Goal: Transaction & Acquisition: Purchase product/service

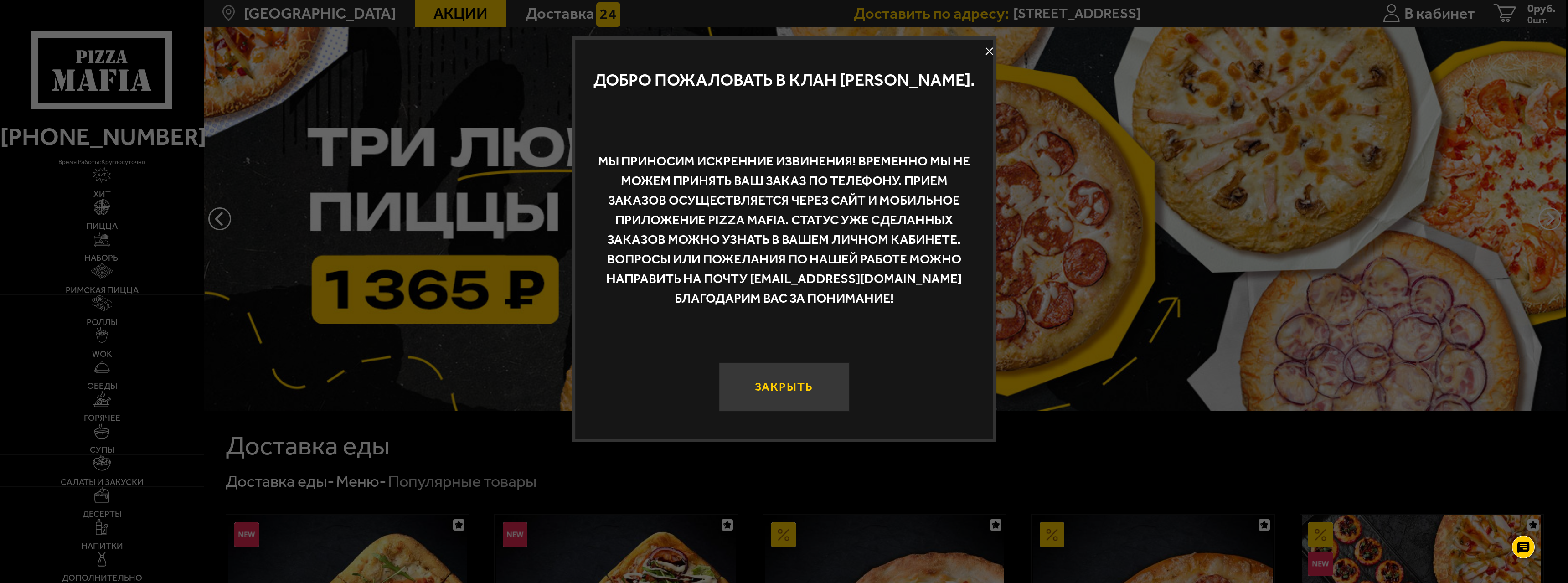
click at [756, 378] on button "Закрыть" at bounding box center [784, 387] width 131 height 49
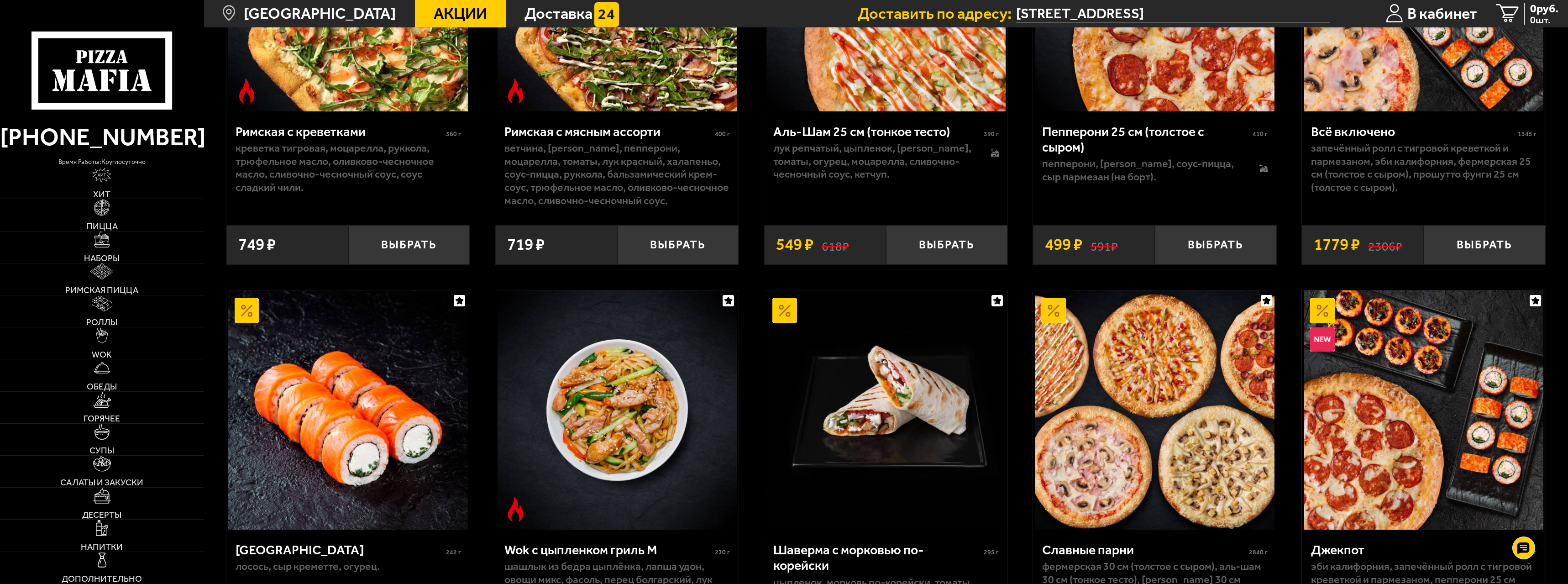
scroll to position [639, 0]
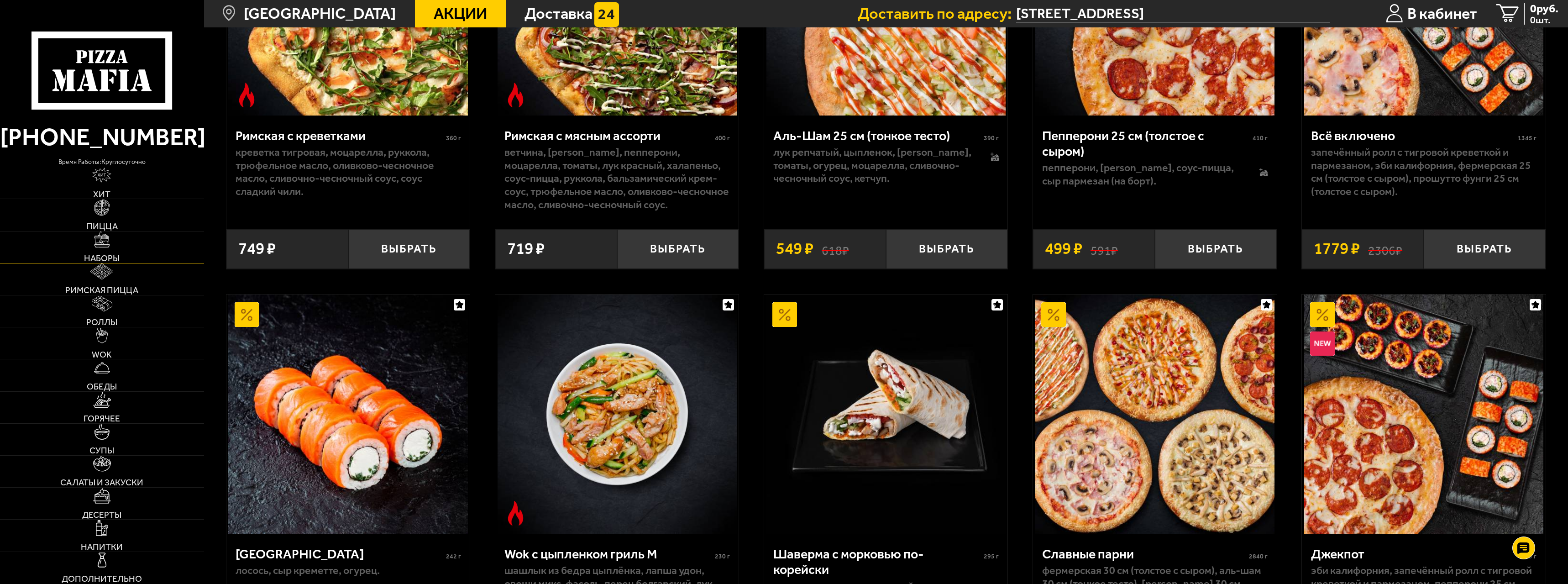
click at [126, 252] on link "Наборы" at bounding box center [102, 247] width 204 height 31
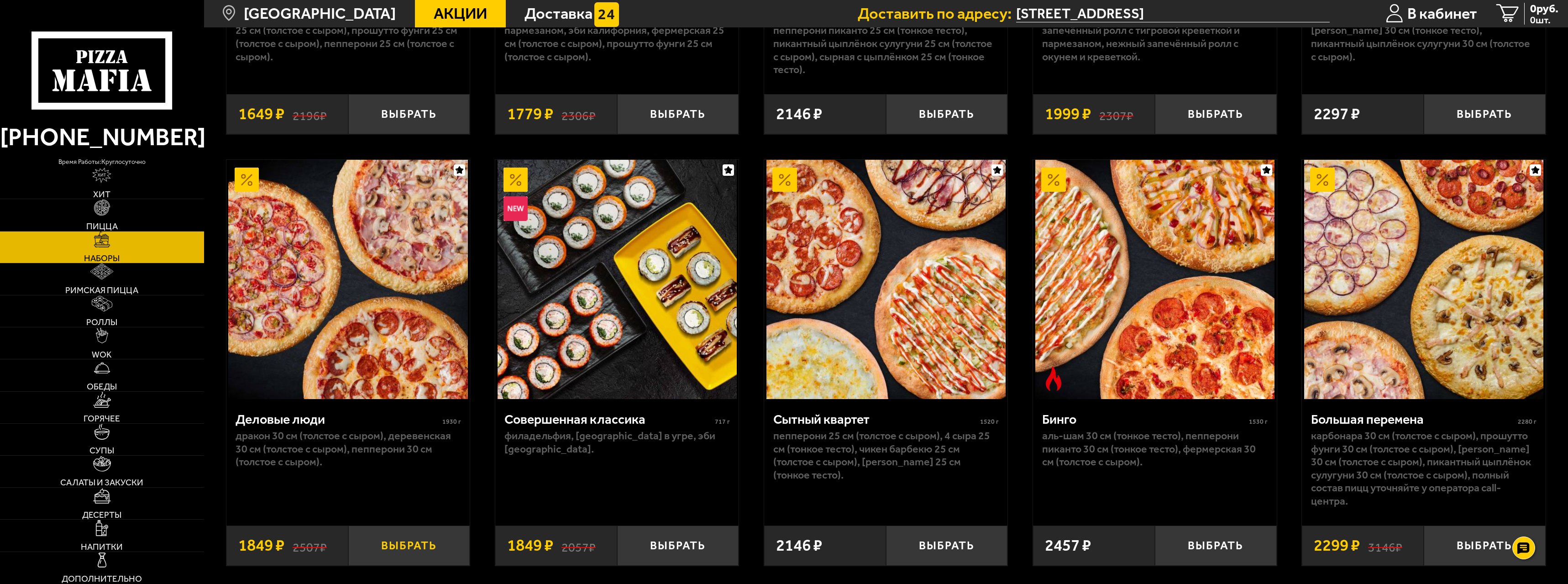
scroll to position [1689, 0]
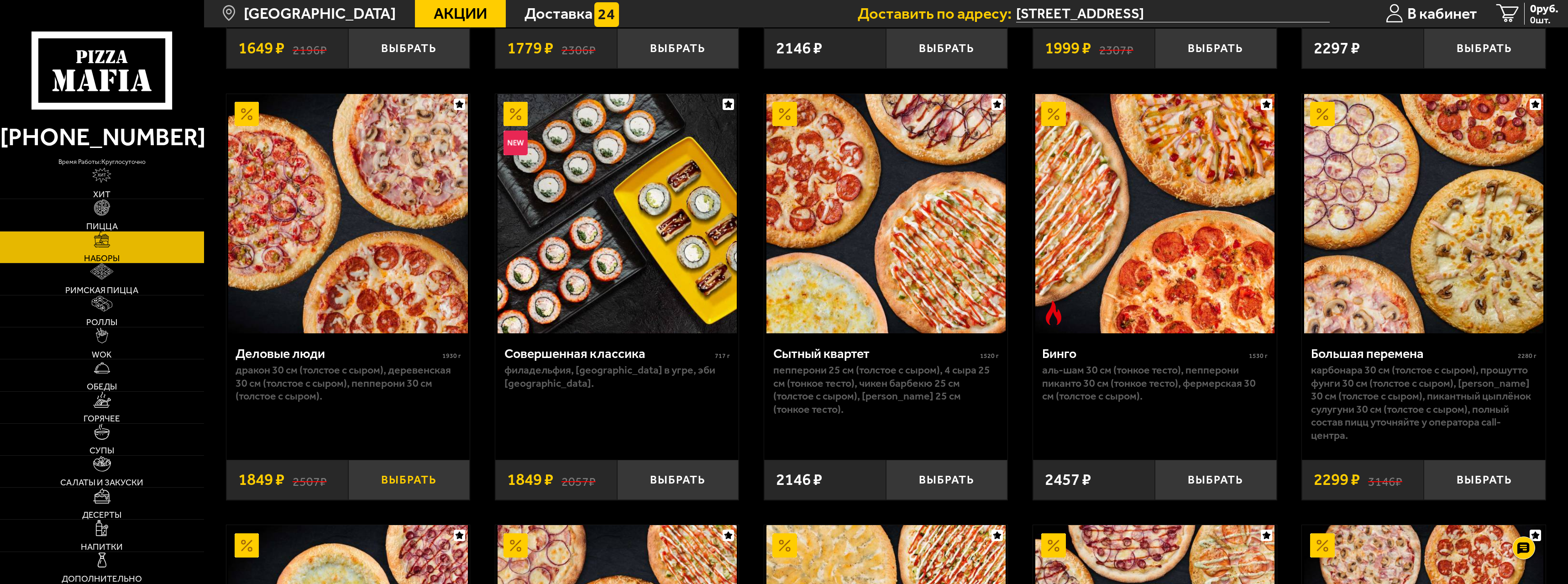
click at [425, 478] on button "Выбрать" at bounding box center [410, 480] width 122 height 40
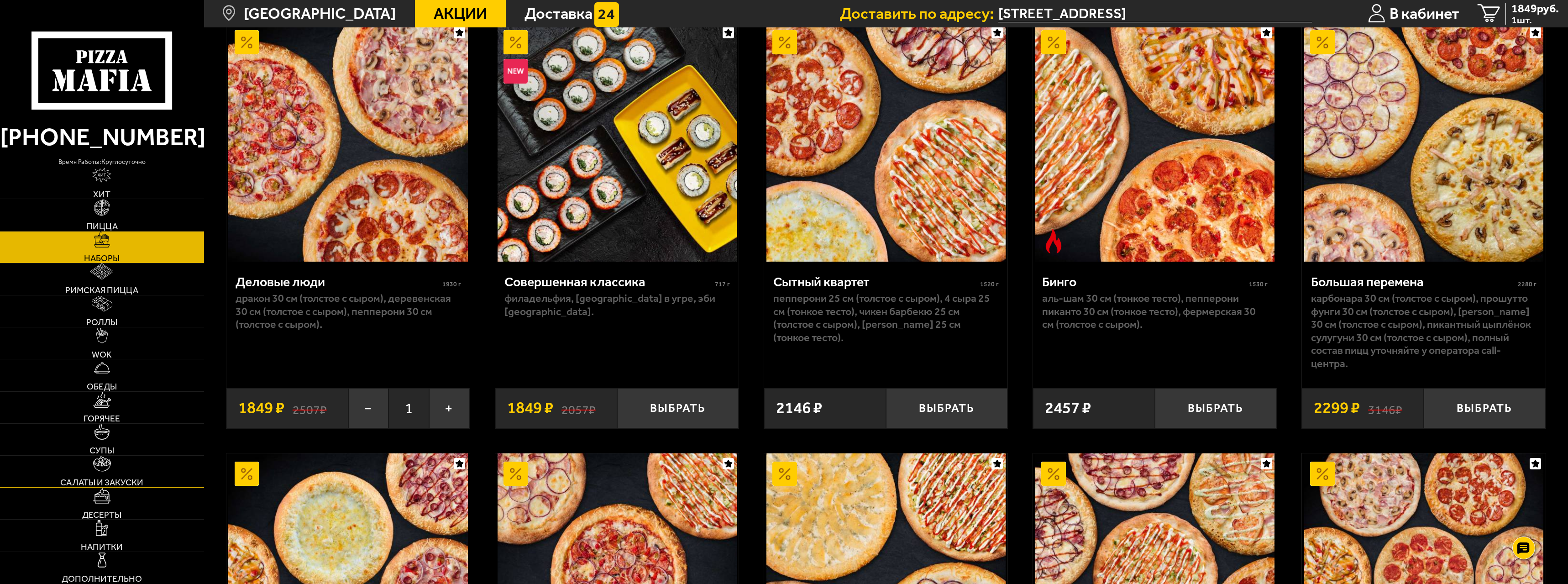
scroll to position [1780, 0]
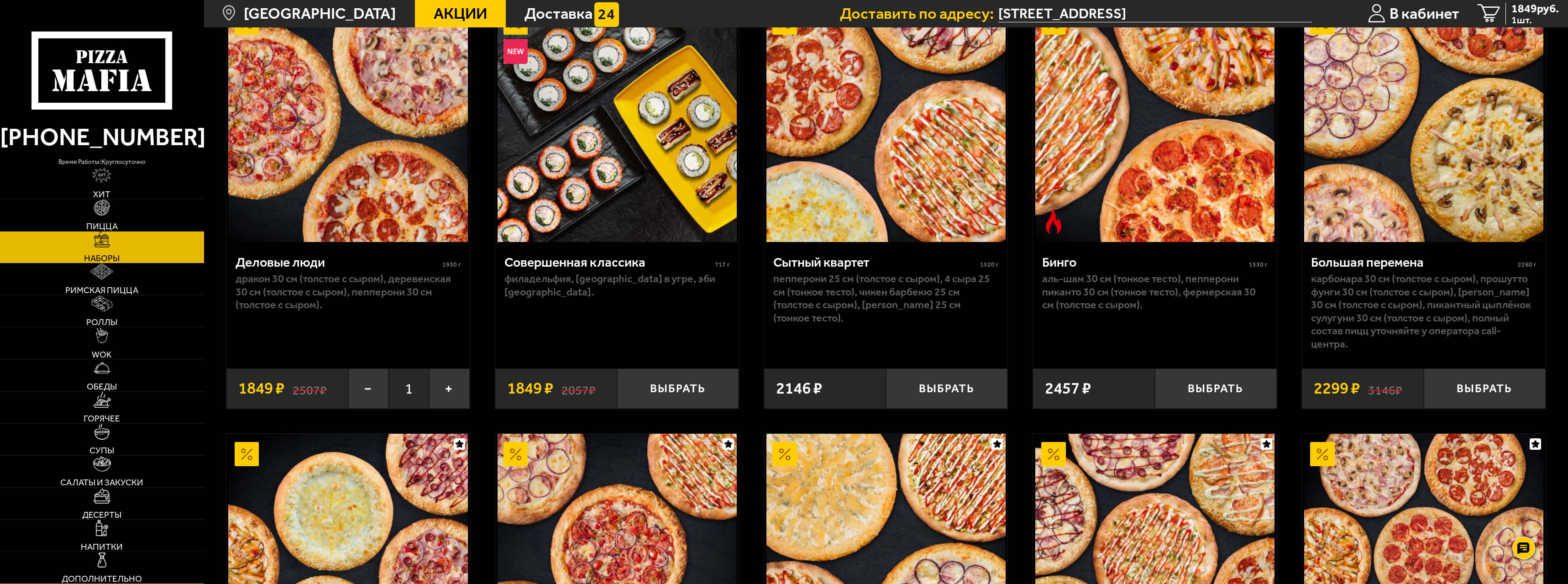
click at [127, 558] on link "Дополнительно" at bounding box center [102, 568] width 204 height 31
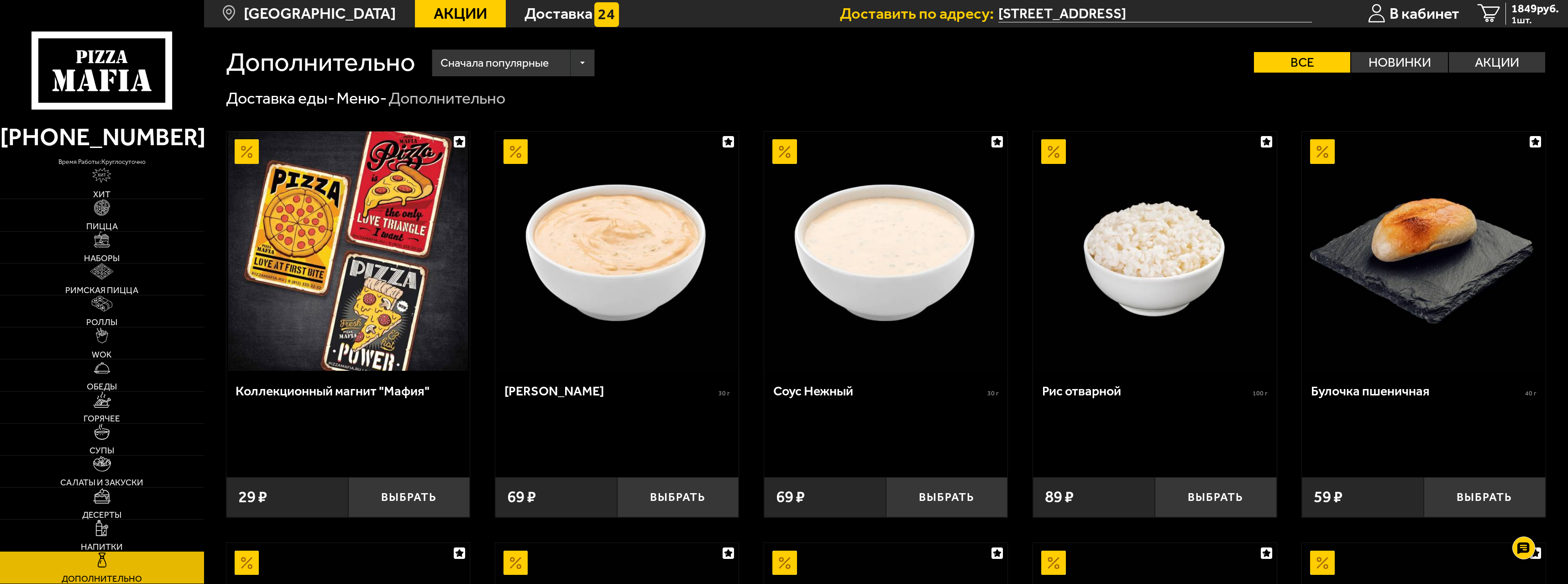
click at [127, 539] on link "Напитки" at bounding box center [102, 536] width 204 height 31
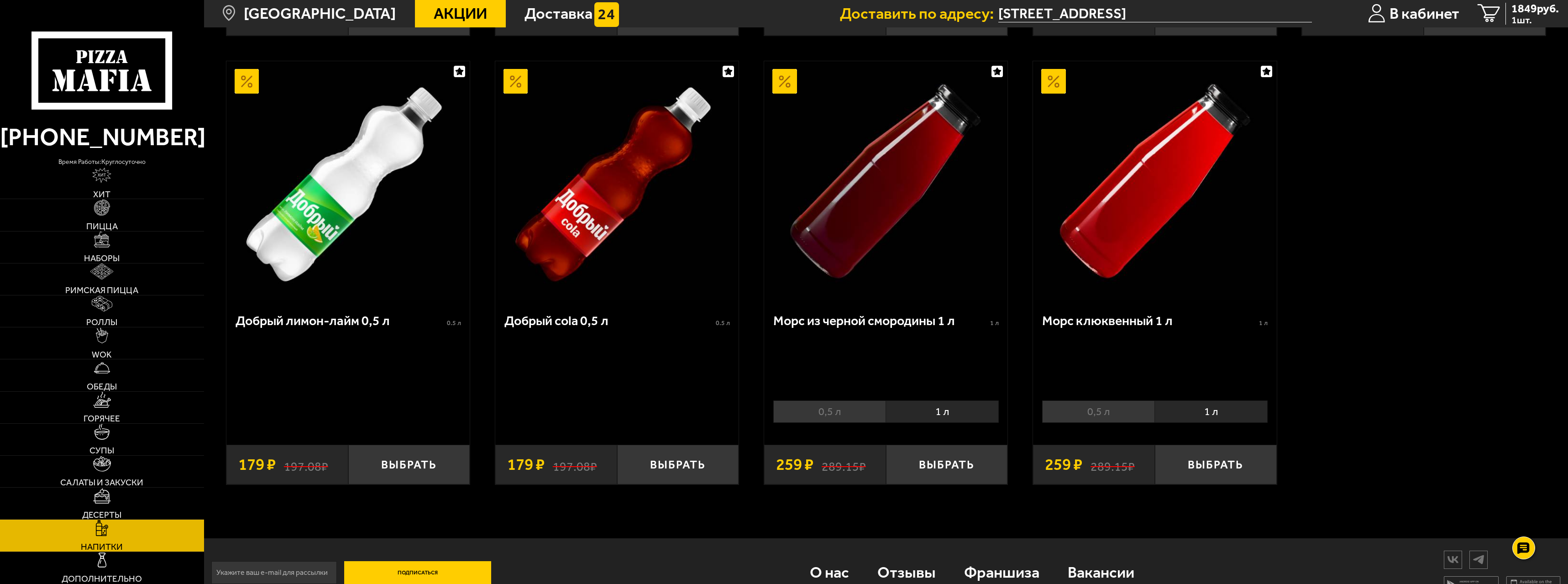
scroll to position [955, 0]
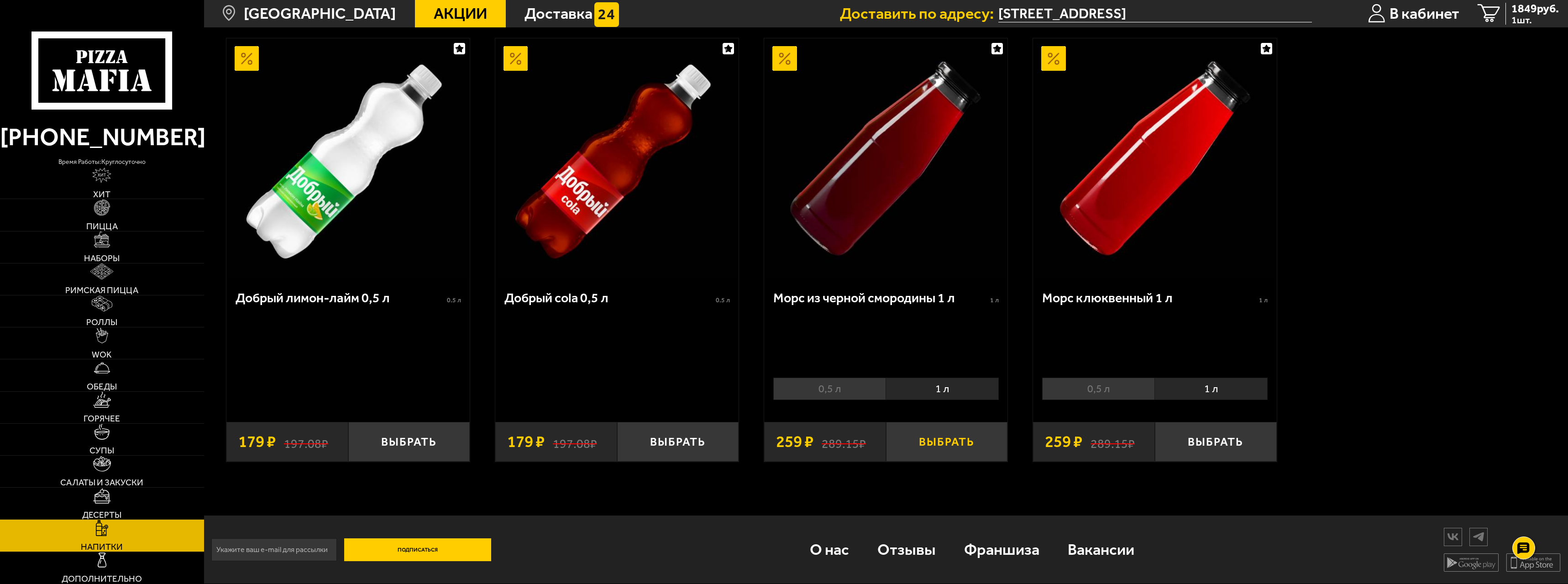
click at [966, 439] on button "Выбрать" at bounding box center [947, 442] width 122 height 40
click at [1533, 8] on span "2108 руб." at bounding box center [1535, 8] width 47 height 11
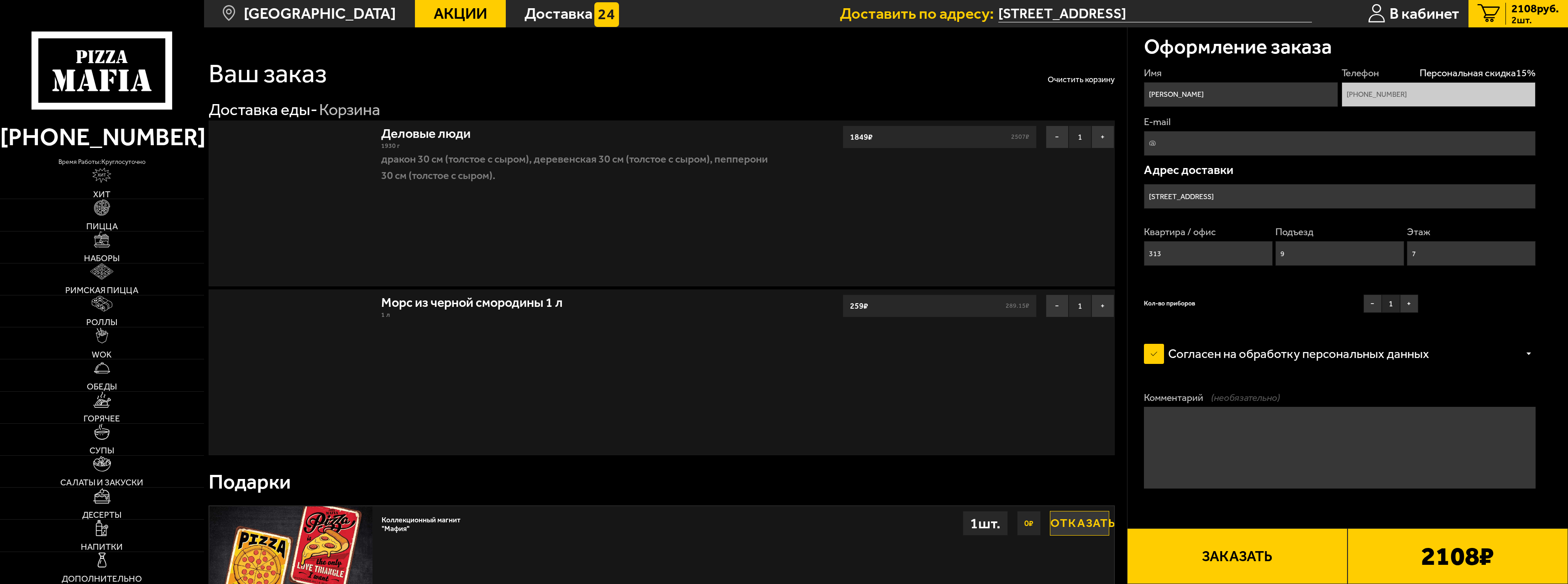
type input "[STREET_ADDRESS]"
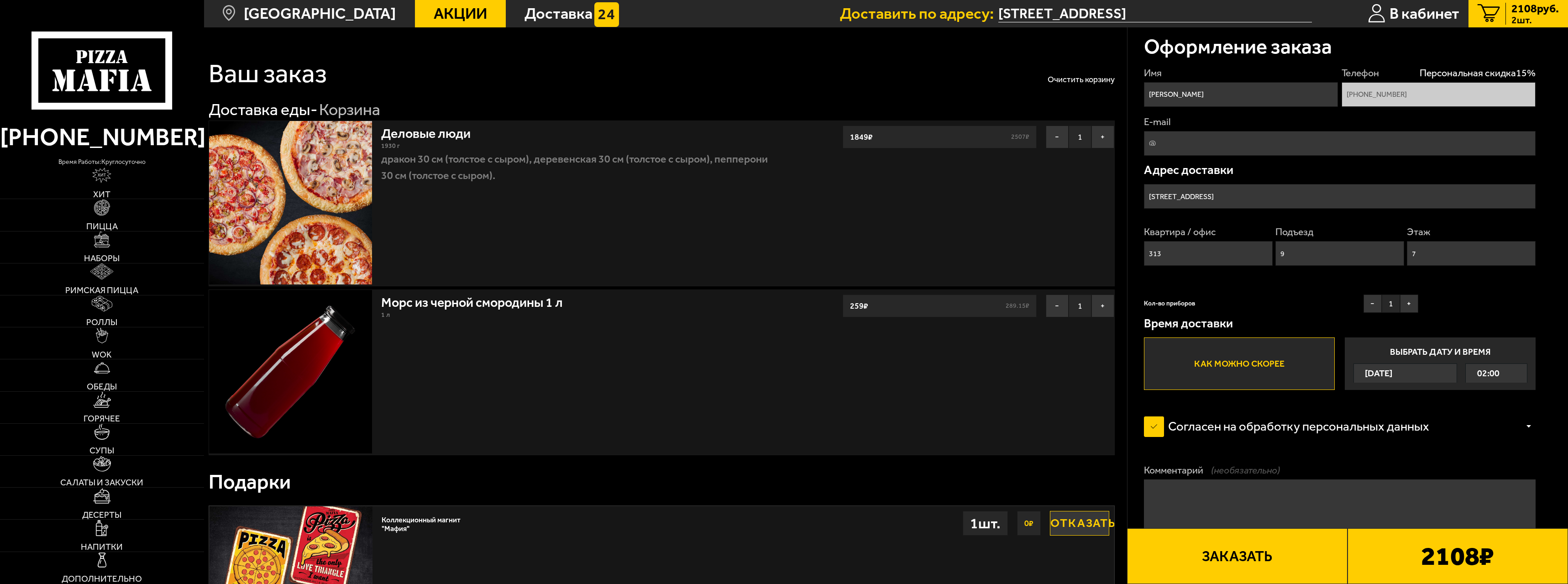
click at [1218, 568] on button "Заказать" at bounding box center [1237, 556] width 220 height 56
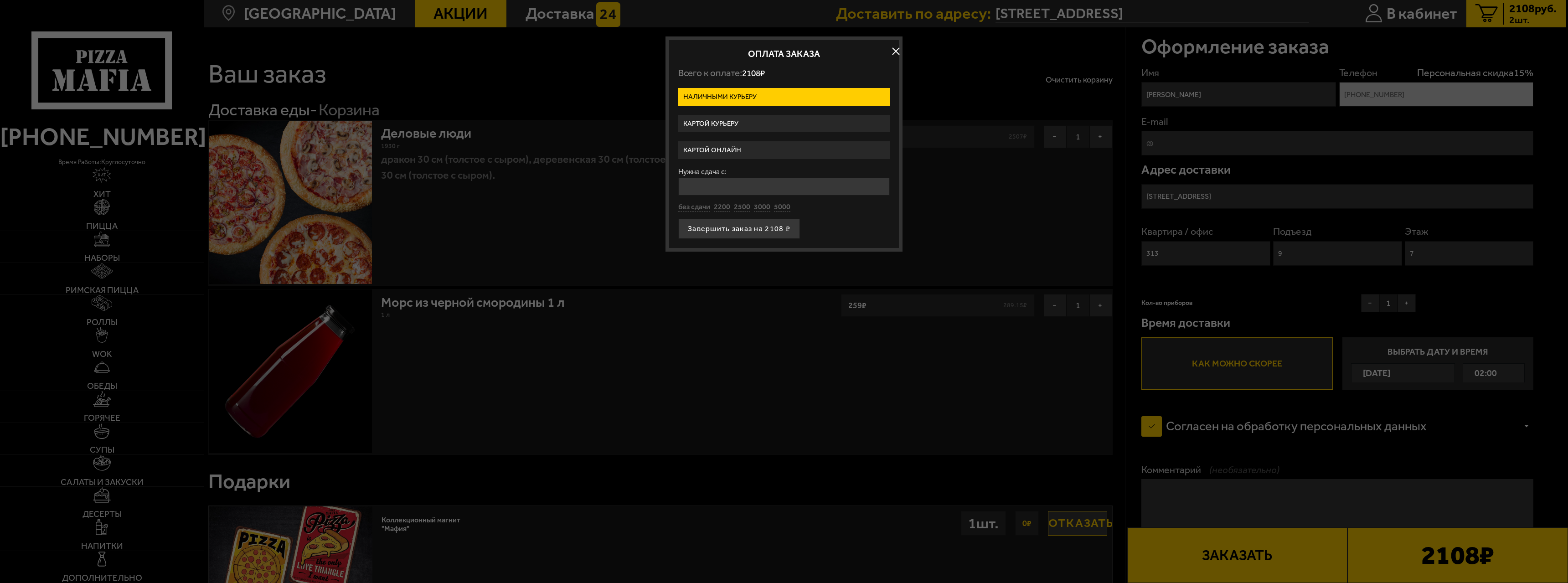
click at [731, 143] on label "Картой онлайн" at bounding box center [783, 150] width 212 height 18
click at [0, 0] on input "Картой онлайн" at bounding box center [0, 0] width 0 height 0
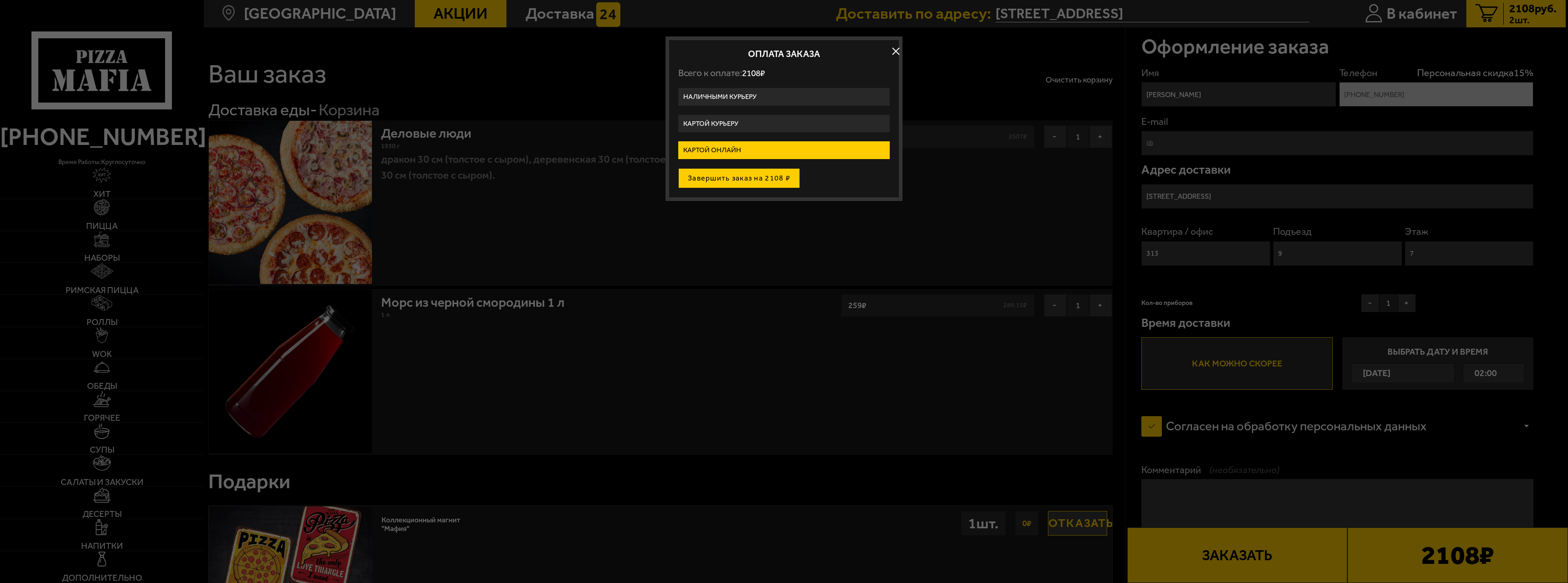
click at [731, 182] on button "Завершить заказ на 2108 ₽" at bounding box center [739, 178] width 122 height 20
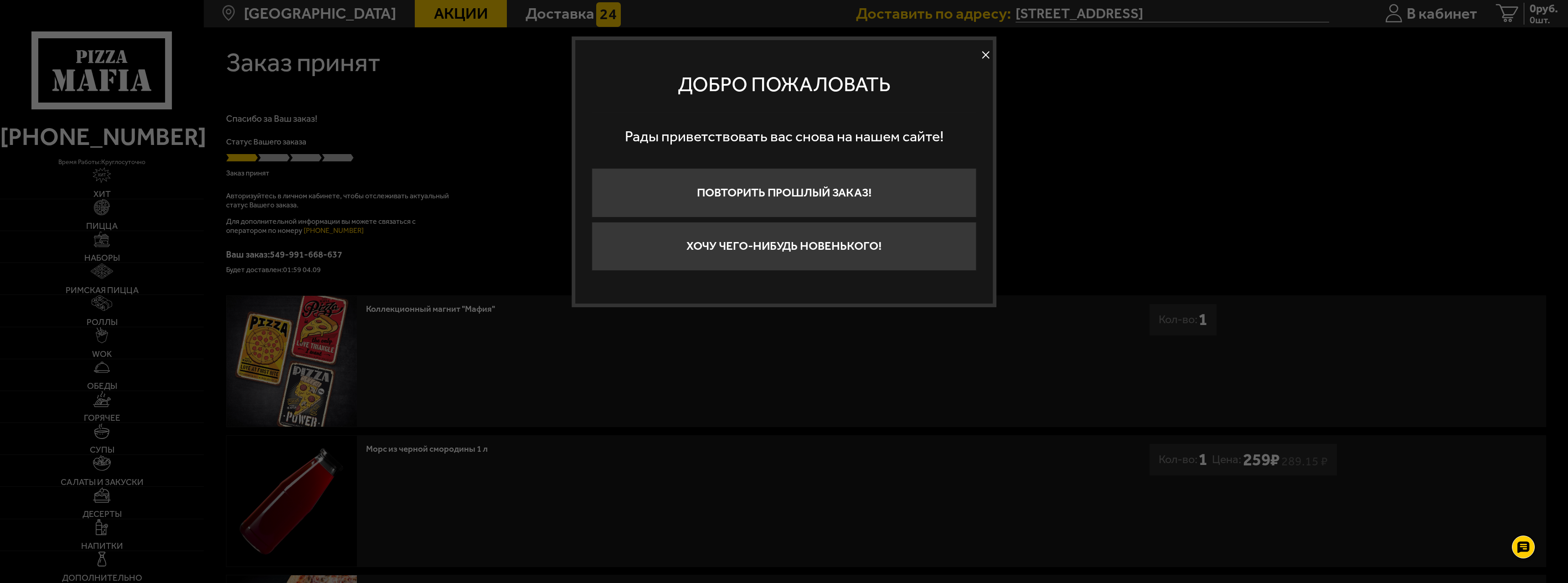
click at [985, 54] on button at bounding box center [986, 55] width 14 height 14
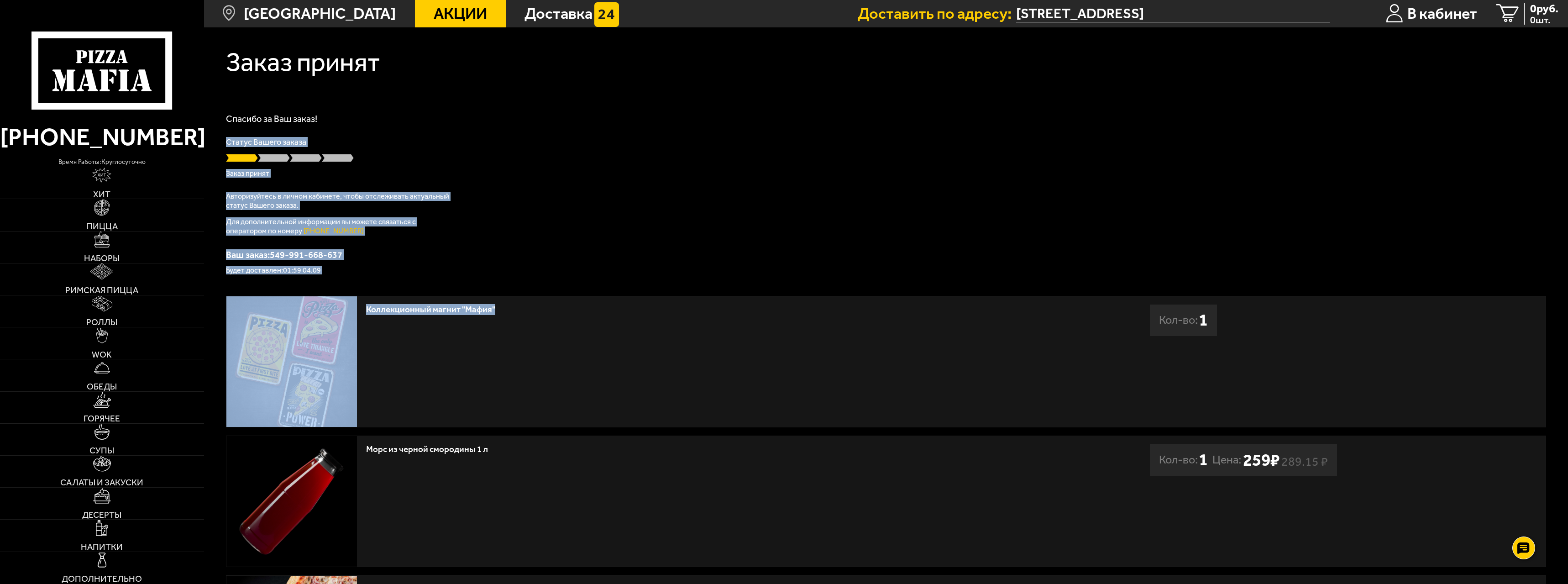
drag, startPoint x: 634, startPoint y: 239, endPoint x: 641, endPoint y: 172, distance: 67.4
click at [638, 116] on div "Заказ принят Спасибо за Ваш заказ! Статус Вашего заказа Заказ принят Авторизуйт…" at bounding box center [886, 400] width 1364 height 745
click at [629, 239] on div "Спасибо за Ваш заказ! Статус Вашего заказа Заказ принят Авторизуйтесь в личном …" at bounding box center [886, 194] width 1320 height 160
